Goal: Communication & Community: Participate in discussion

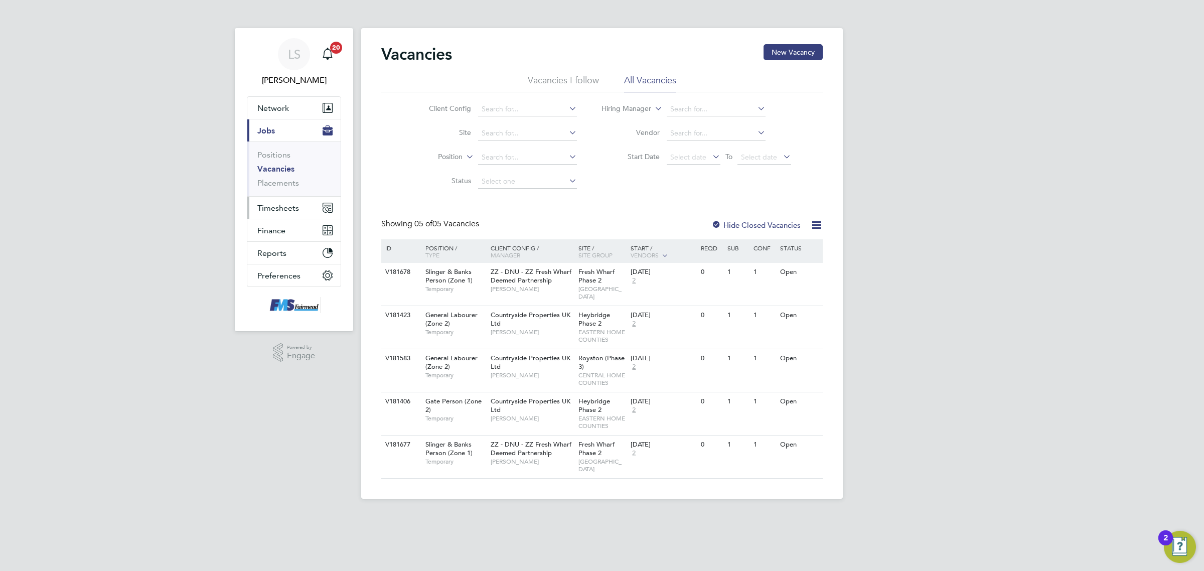
click at [295, 212] on span "Timesheets" at bounding box center [278, 208] width 42 height 10
click at [281, 173] on link "Timesheets" at bounding box center [278, 178] width 42 height 10
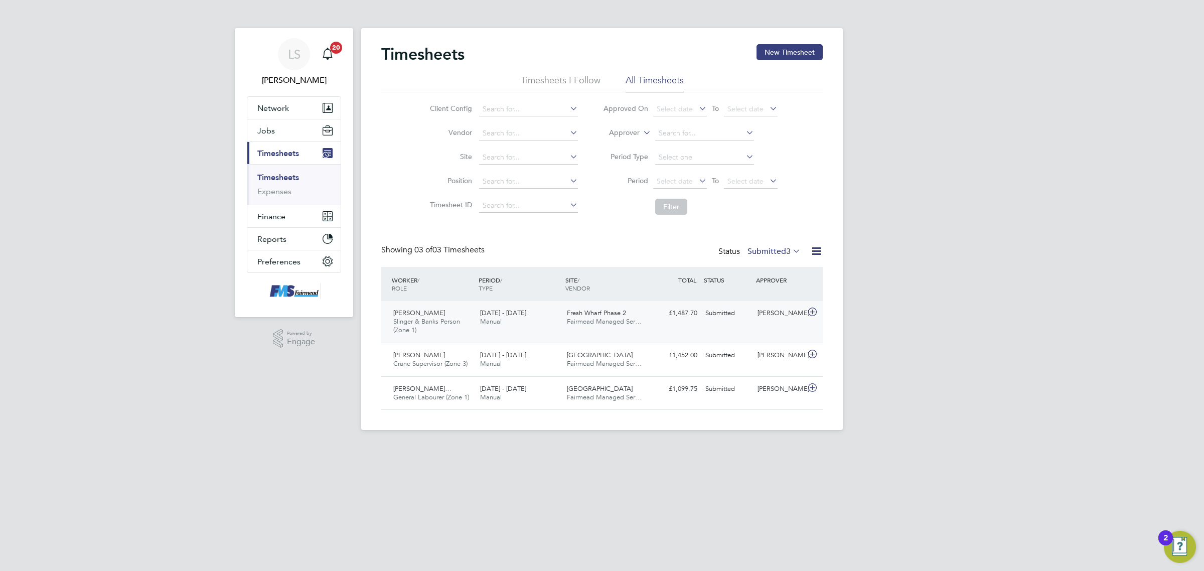
click at [749, 309] on div "Submitted" at bounding box center [727, 313] width 52 height 17
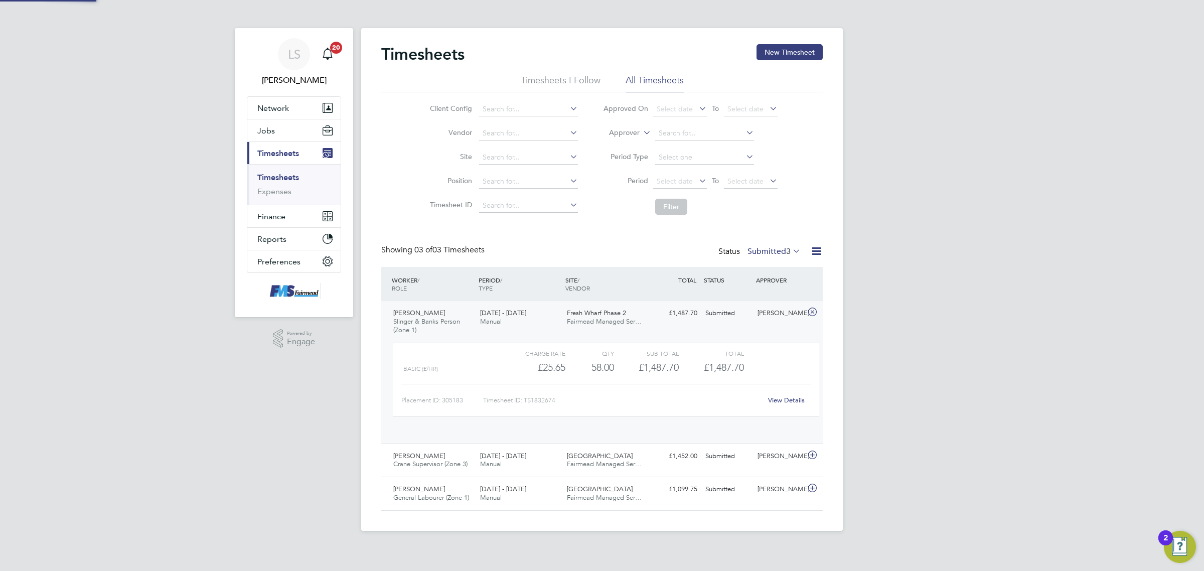
scroll to position [17, 98]
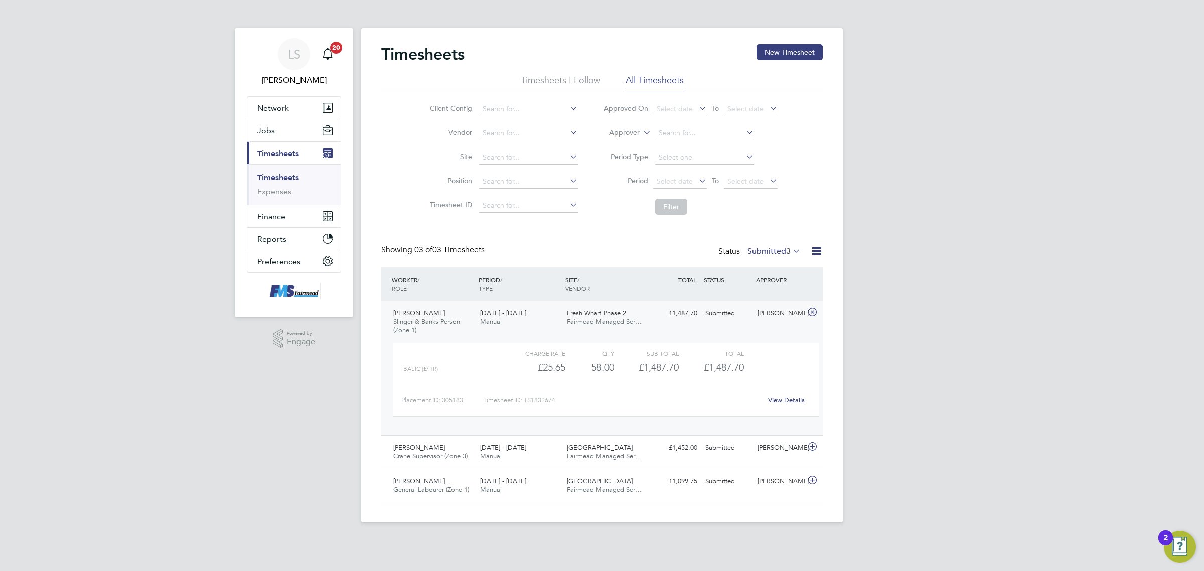
click at [771, 394] on div "View Details" at bounding box center [786, 400] width 49 height 16
click at [780, 402] on link "View Details" at bounding box center [786, 400] width 37 height 9
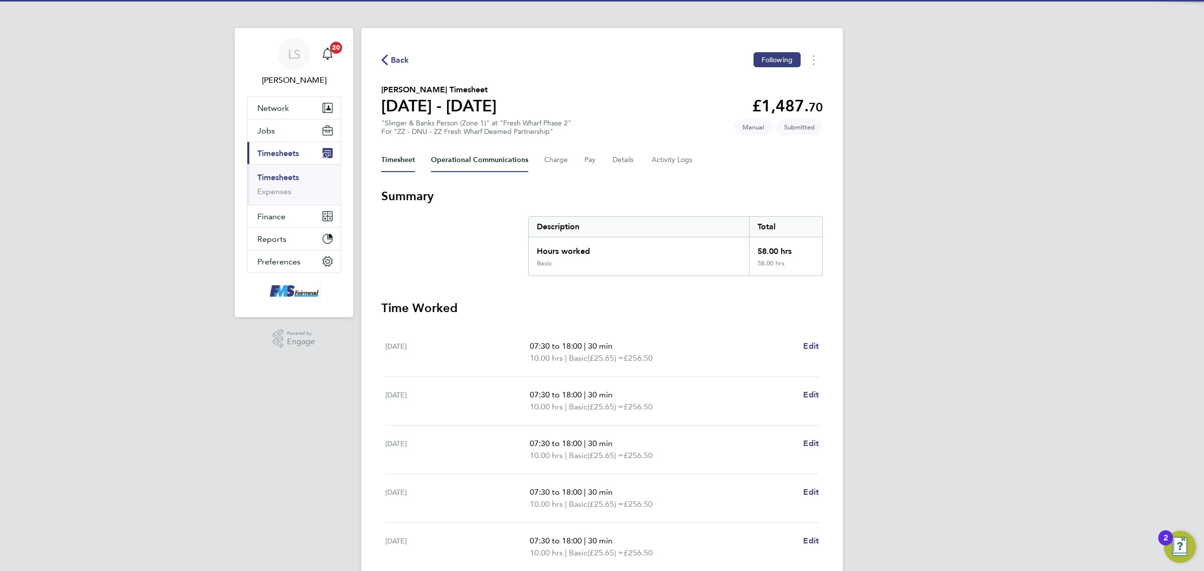
click at [474, 159] on Communications-tab "Operational Communications" at bounding box center [479, 160] width 97 height 24
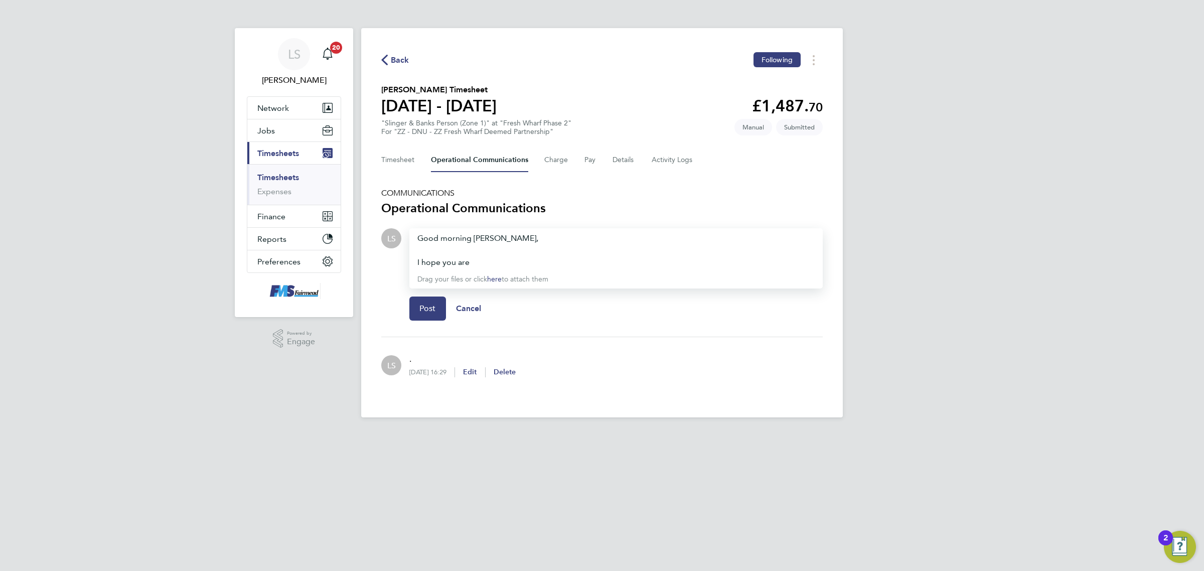
click at [532, 262] on div "I hope you are" at bounding box center [615, 262] width 397 height 12
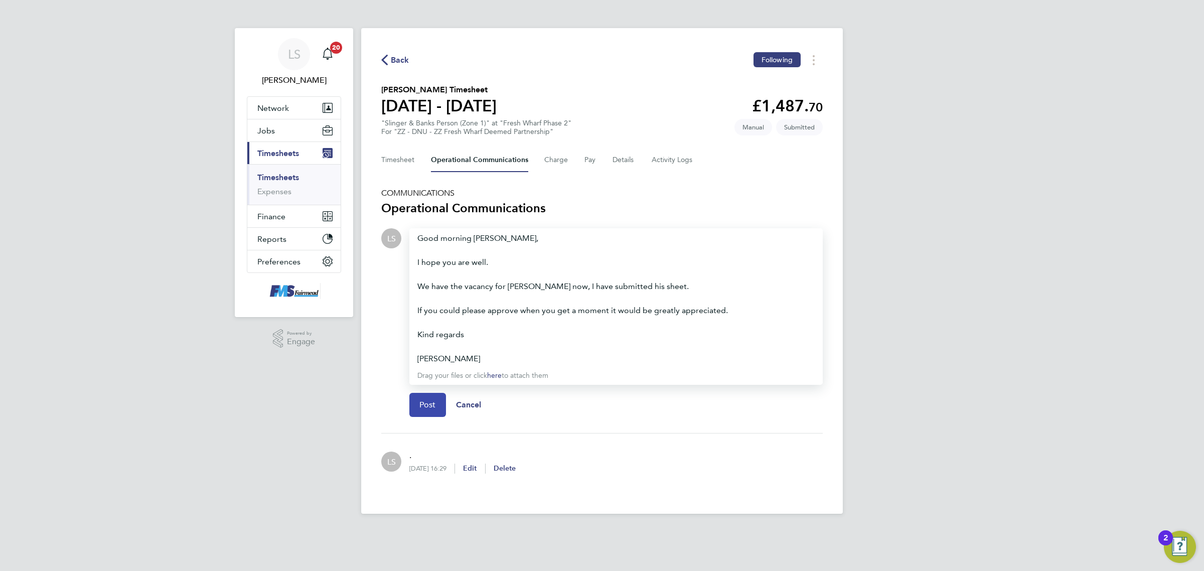
click at [443, 398] on button "Post" at bounding box center [427, 405] width 37 height 24
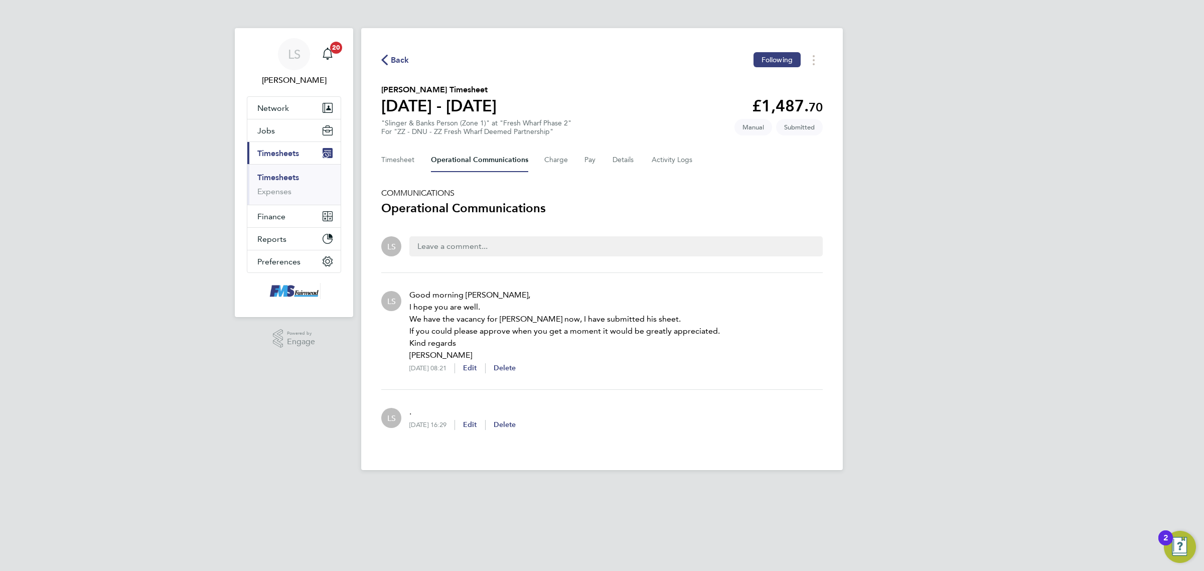
click at [282, 181] on link "Timesheets" at bounding box center [278, 178] width 42 height 10
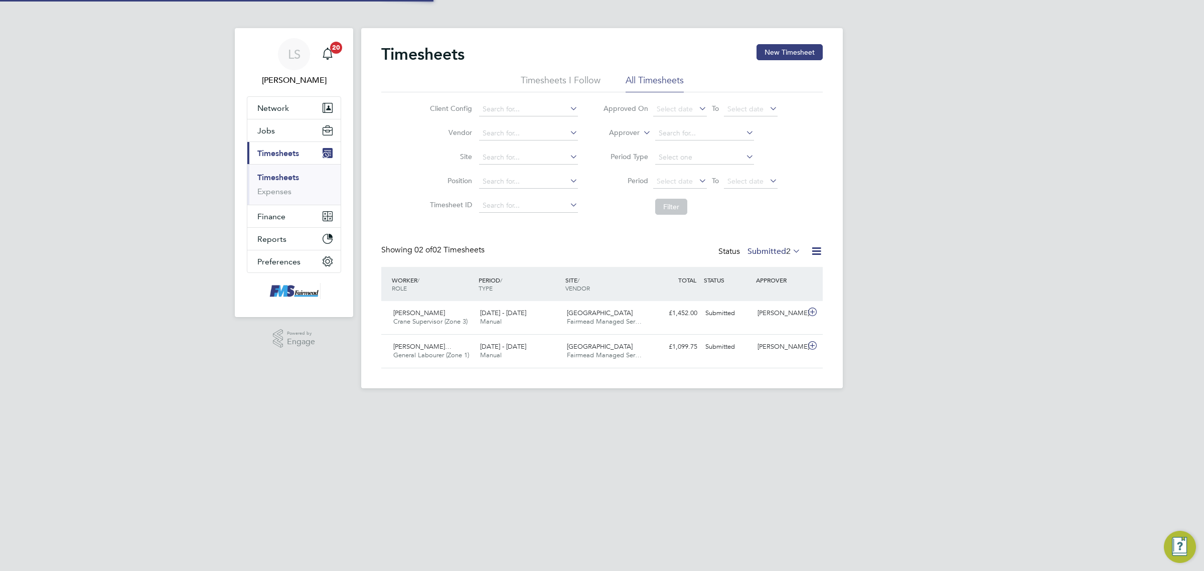
scroll to position [25, 87]
